Goal: Find specific page/section

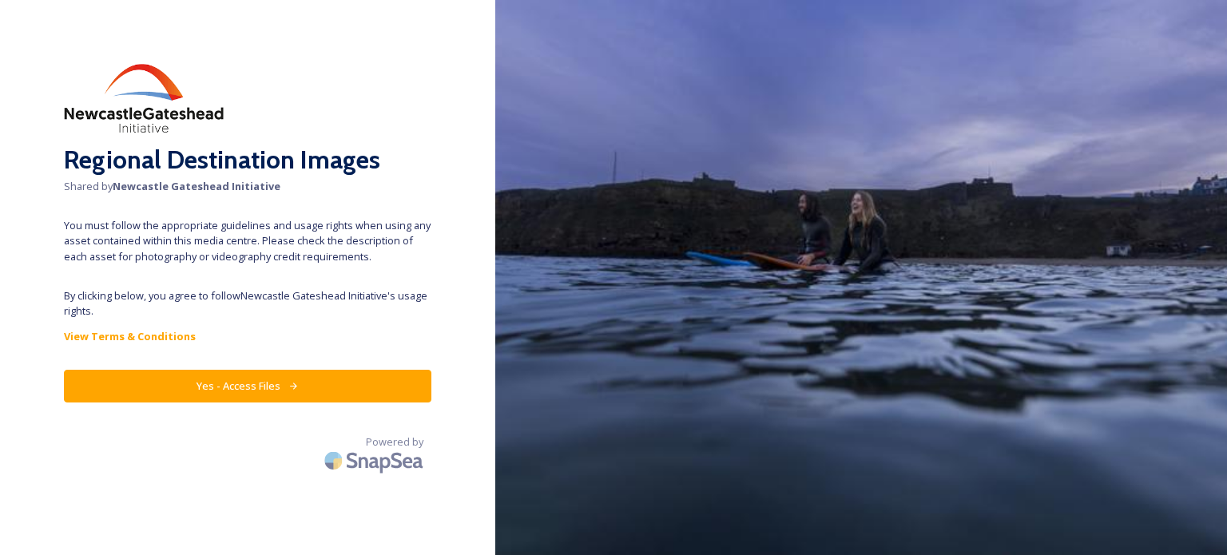
click at [276, 387] on button "Yes - Access Files" at bounding box center [248, 386] width 368 height 33
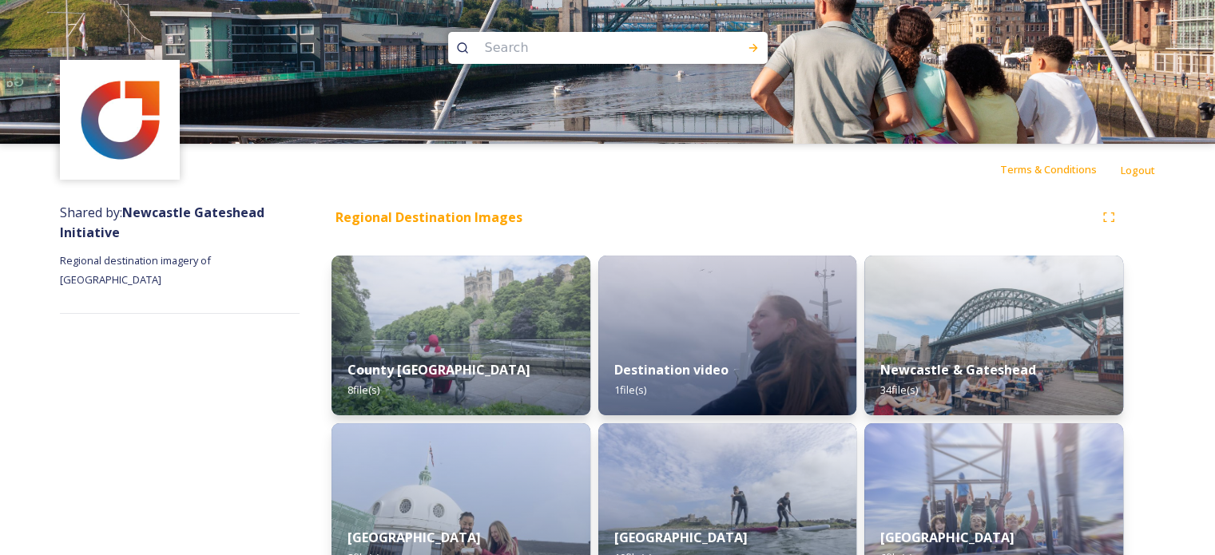
click at [559, 57] on input at bounding box center [586, 47] width 219 height 35
type input "maldron"
click at [753, 56] on div "Run Search" at bounding box center [753, 48] width 29 height 29
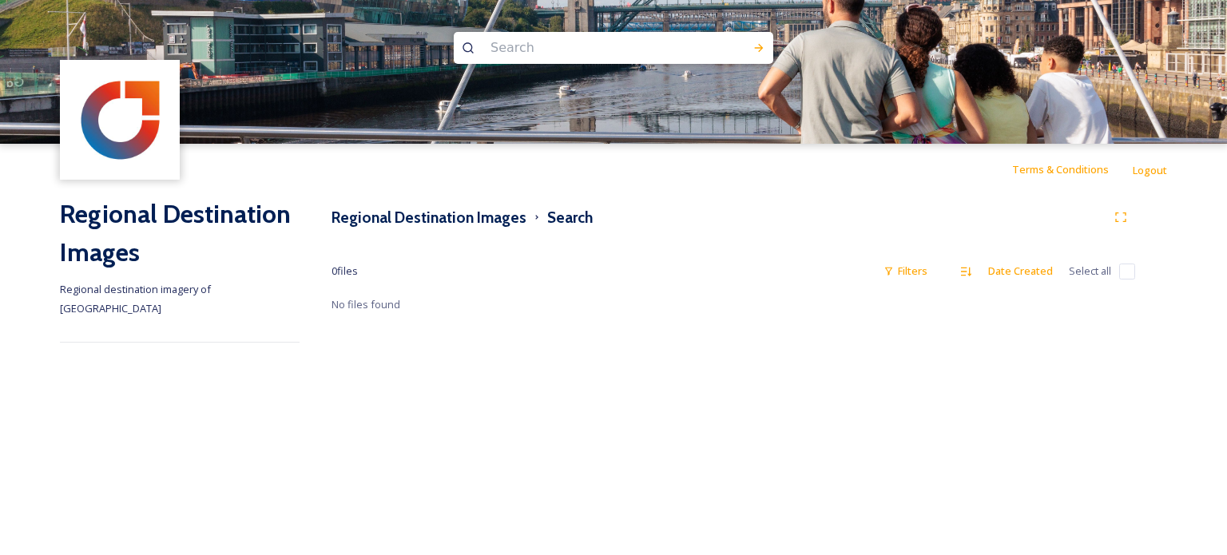
click at [623, 51] on input at bounding box center [592, 47] width 219 height 35
type input "maldro"
click at [133, 149] on img at bounding box center [120, 120] width 116 height 116
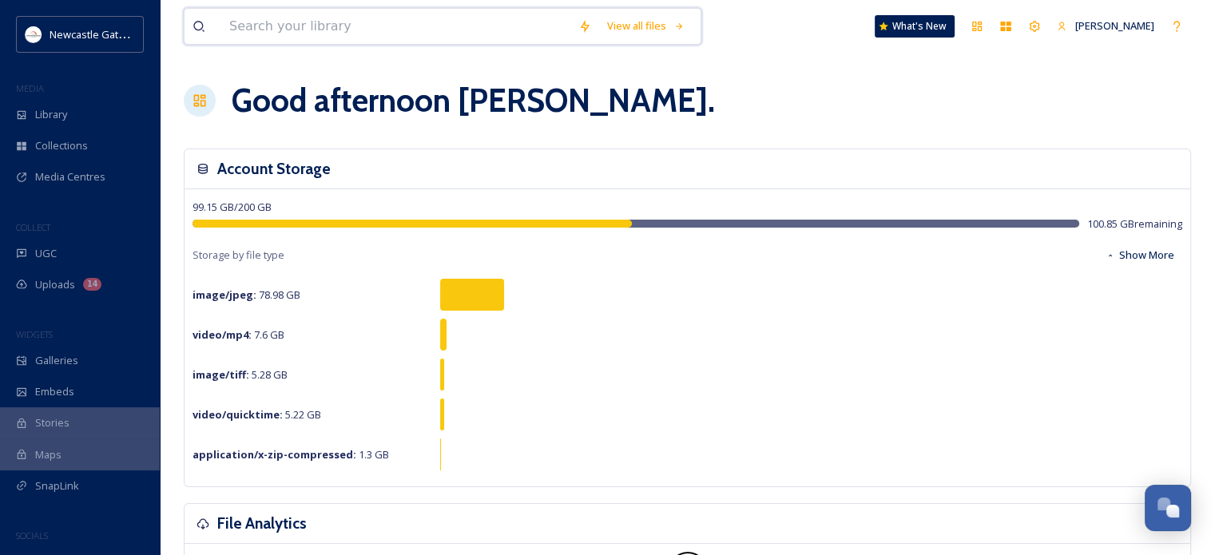
click at [293, 31] on input at bounding box center [395, 26] width 349 height 35
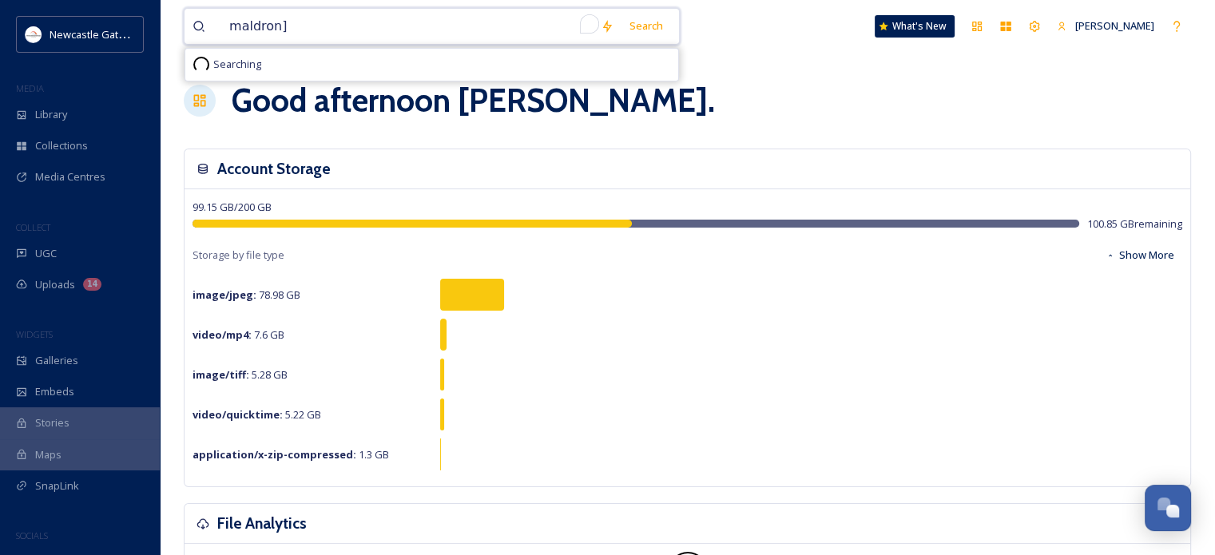
type input "maldron"
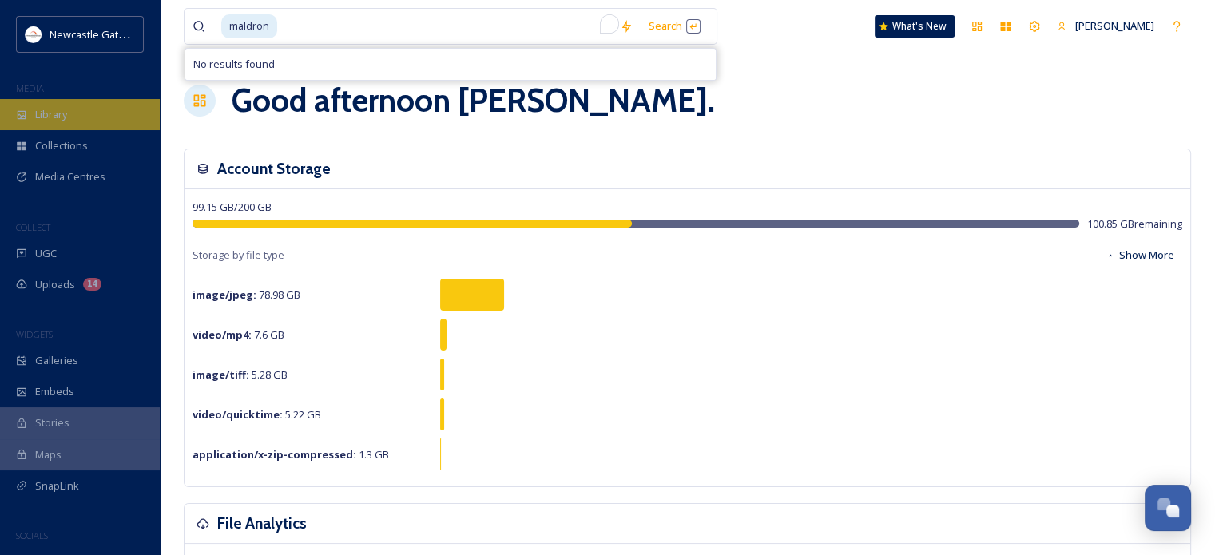
click at [67, 117] on span "Library" at bounding box center [51, 114] width 32 height 15
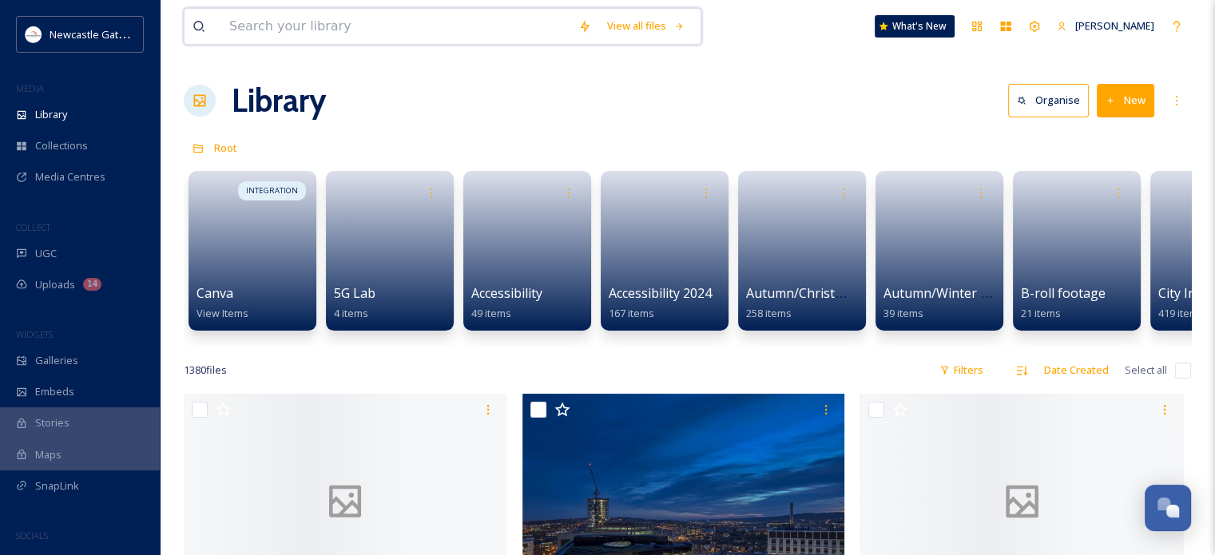
click at [320, 35] on input at bounding box center [395, 26] width 349 height 35
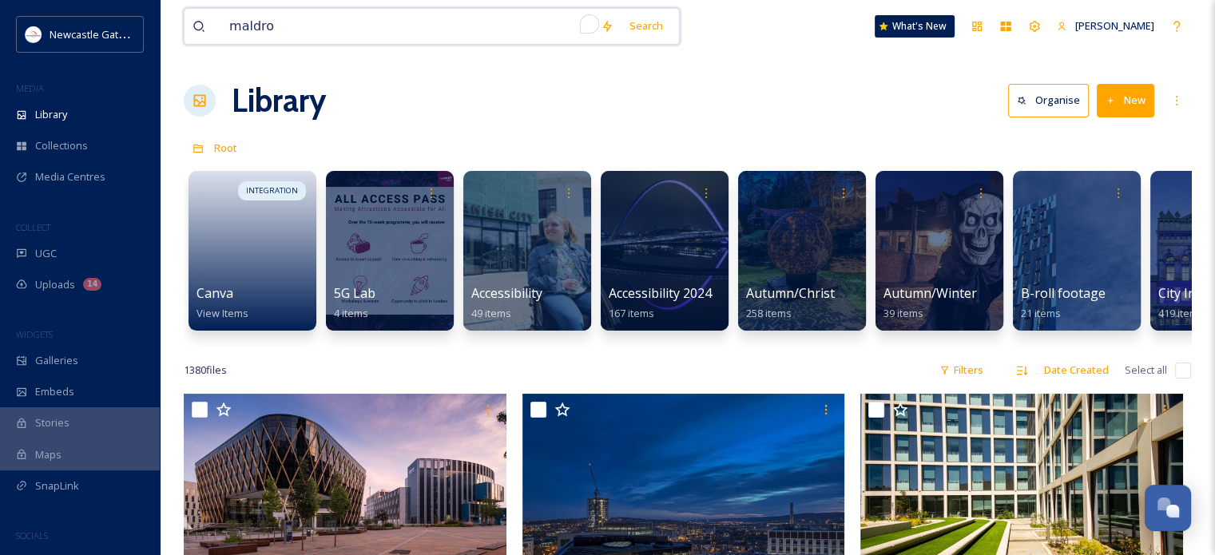
type input "maldron"
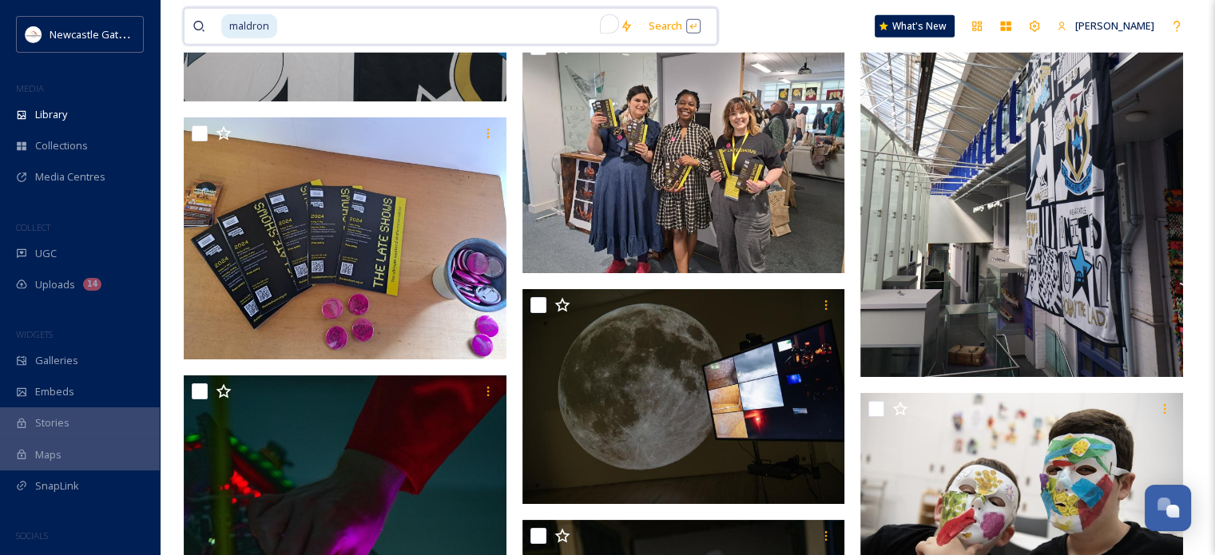
scroll to position [9994, 0]
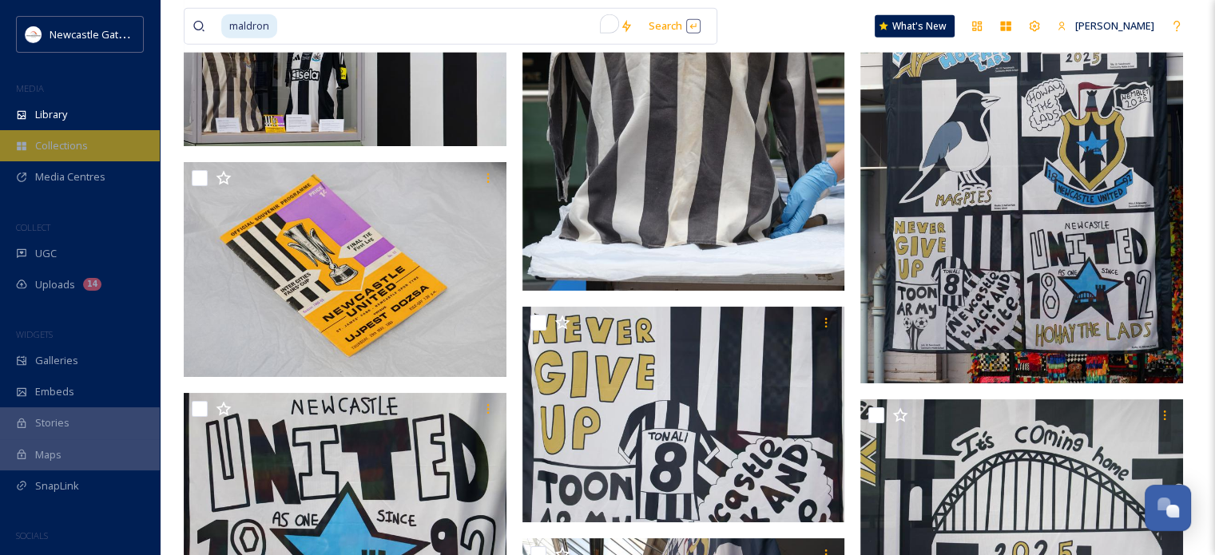
click at [68, 153] on span "Collections" at bounding box center [61, 145] width 53 height 15
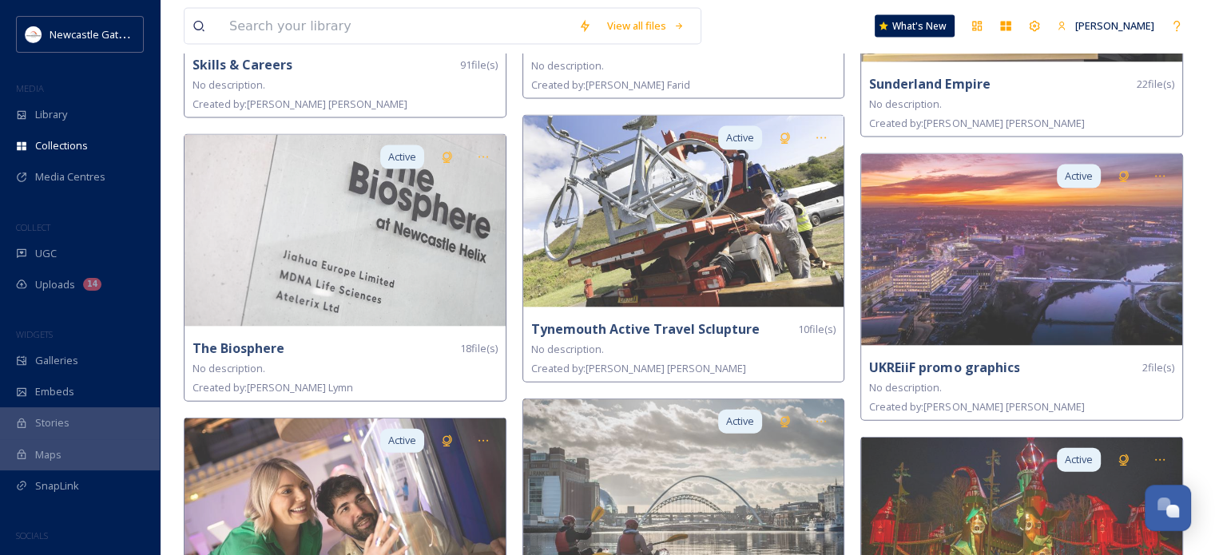
scroll to position [3573, 0]
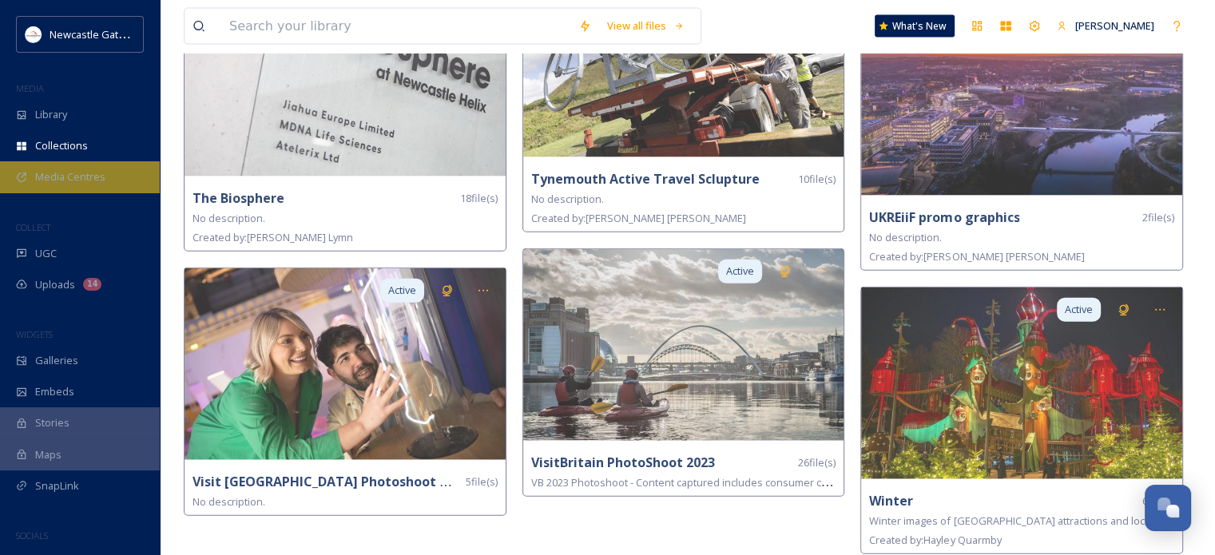
click at [91, 171] on span "Media Centres" at bounding box center [70, 176] width 70 height 15
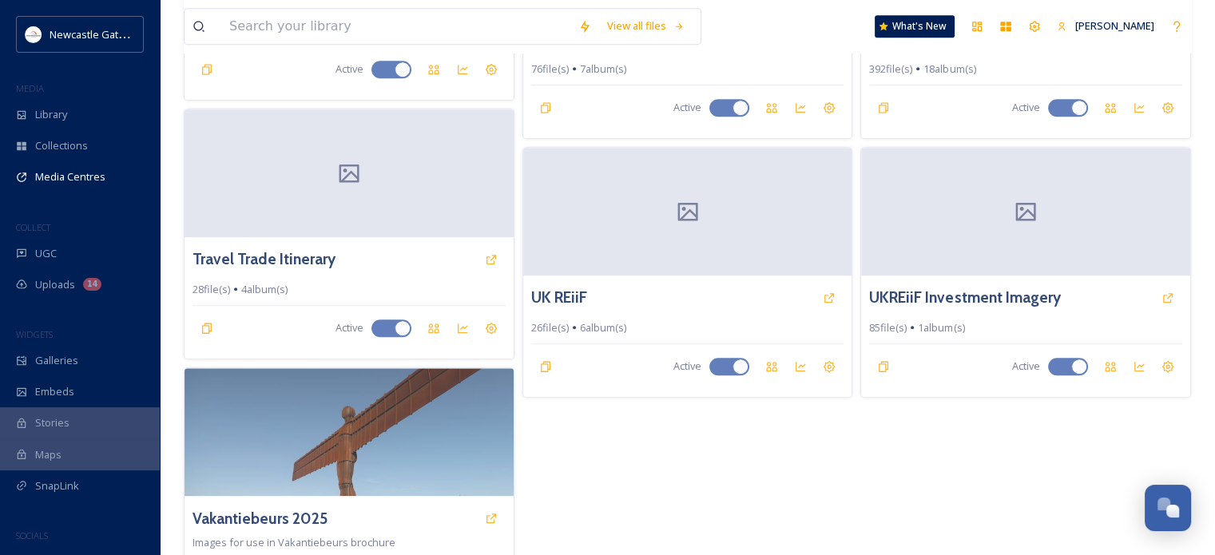
scroll to position [1175, 0]
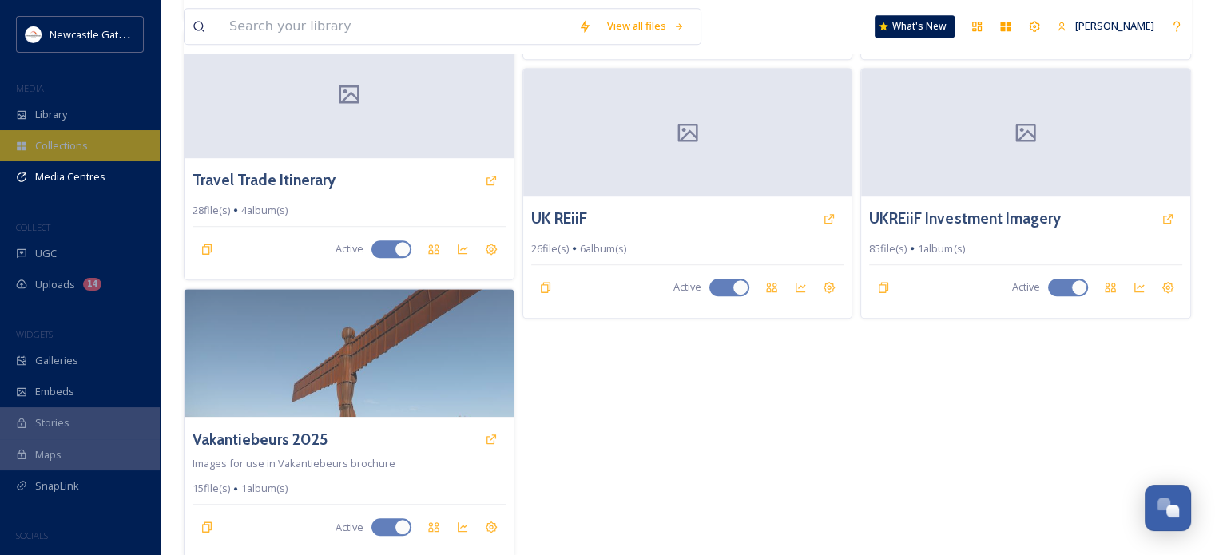
click at [54, 156] on div "Collections" at bounding box center [80, 145] width 160 height 31
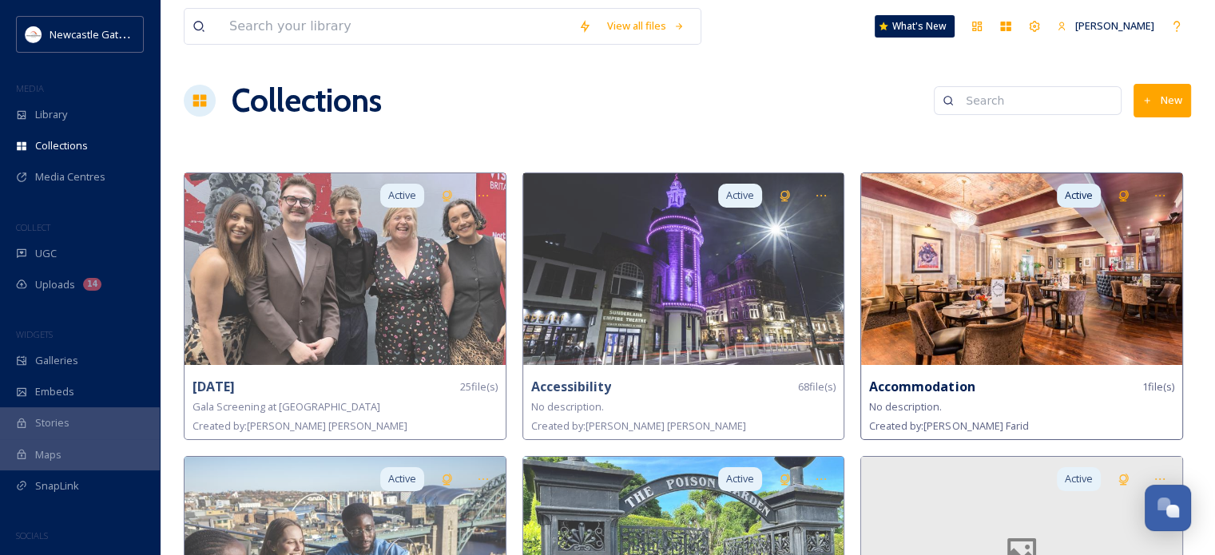
click at [944, 399] on div "No description." at bounding box center [1021, 406] width 305 height 19
click at [920, 387] on strong "Accommodation" at bounding box center [921, 387] width 105 height 18
click at [984, 281] on img at bounding box center [1021, 269] width 321 height 192
